Goal: Task Accomplishment & Management: Manage account settings

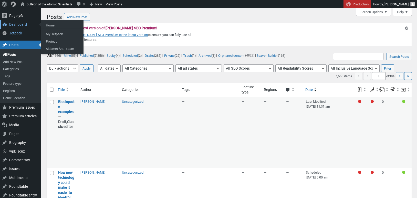
click at [16, 25] on div "Dashboard" at bounding box center [20, 24] width 41 height 9
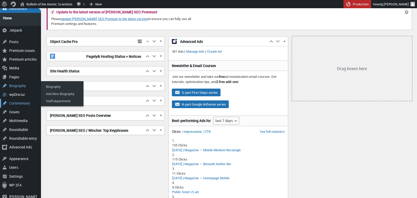
scroll to position [19, 0]
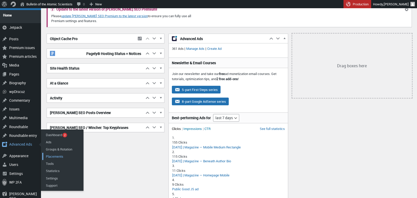
click at [54, 153] on link "Placements" at bounding box center [62, 156] width 41 height 7
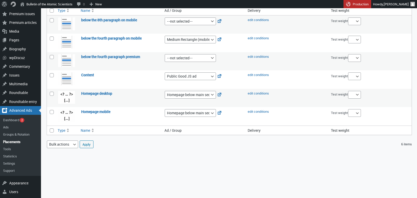
scroll to position [39, 0]
click at [8, 127] on link "Ads" at bounding box center [20, 127] width 41 height 7
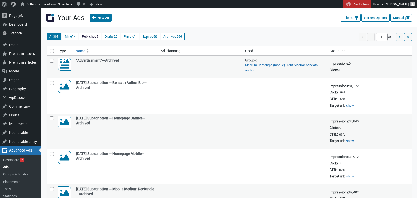
click at [95, 36] on link "Published 5" at bounding box center [89, 36] width 21 height 7
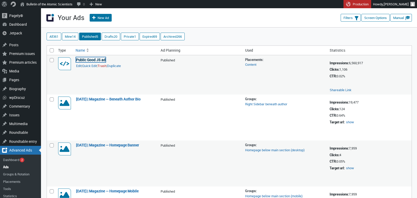
click at [87, 59] on link "Public Good JS ad" at bounding box center [90, 59] width 29 height 5
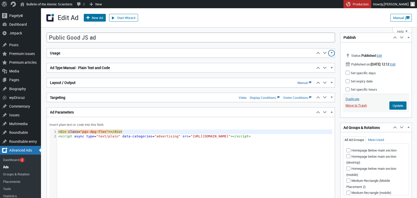
click at [332, 53] on span "button" at bounding box center [331, 54] width 5 height 5
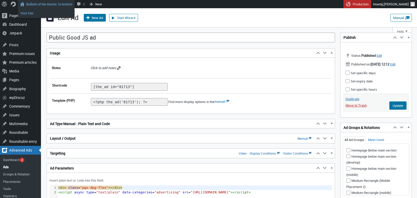
click at [31, 14] on link "Visit Site" at bounding box center [46, 13] width 57 height 7
